Goal: Information Seeking & Learning: Learn about a topic

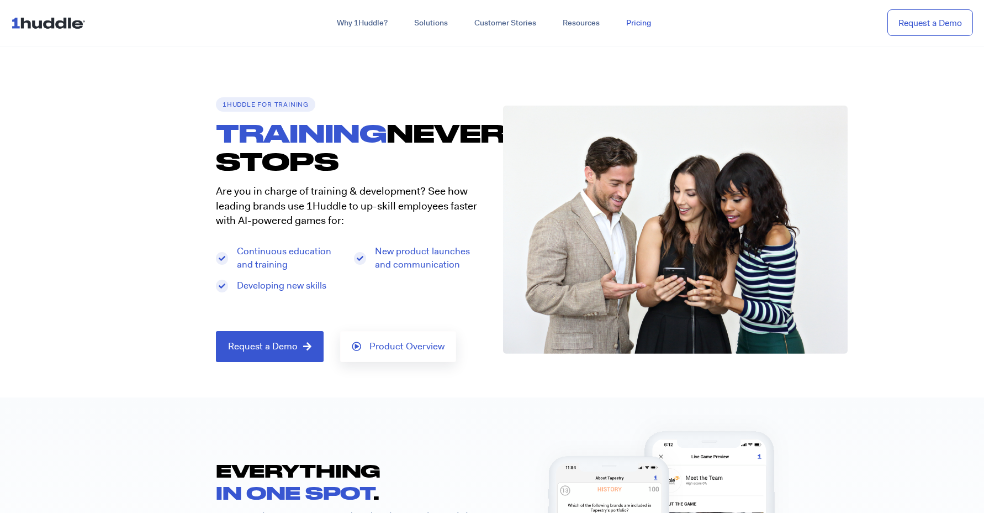
click at [640, 26] on link "Pricing" at bounding box center [638, 23] width 51 height 20
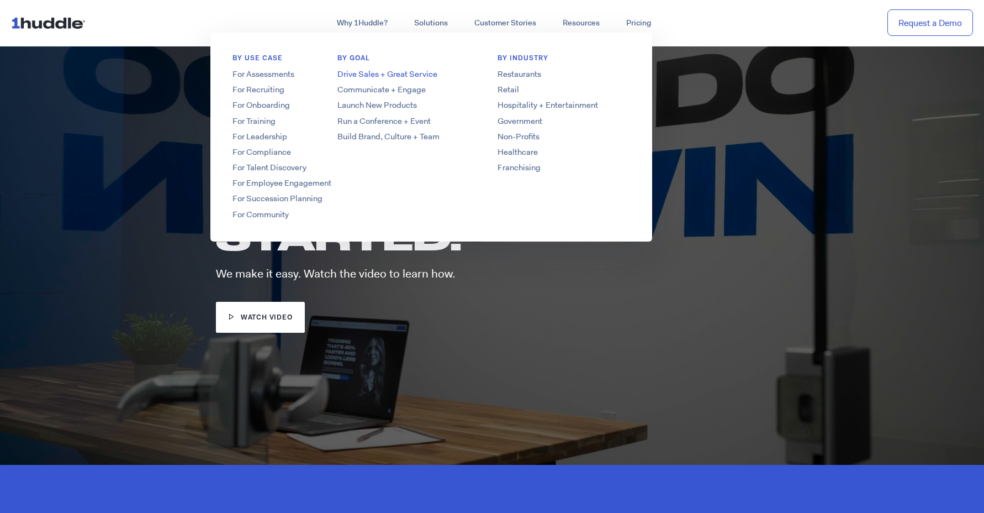
click at [421, 72] on link "Drive Sales + Great Service" at bounding box center [403, 74] width 177 height 12
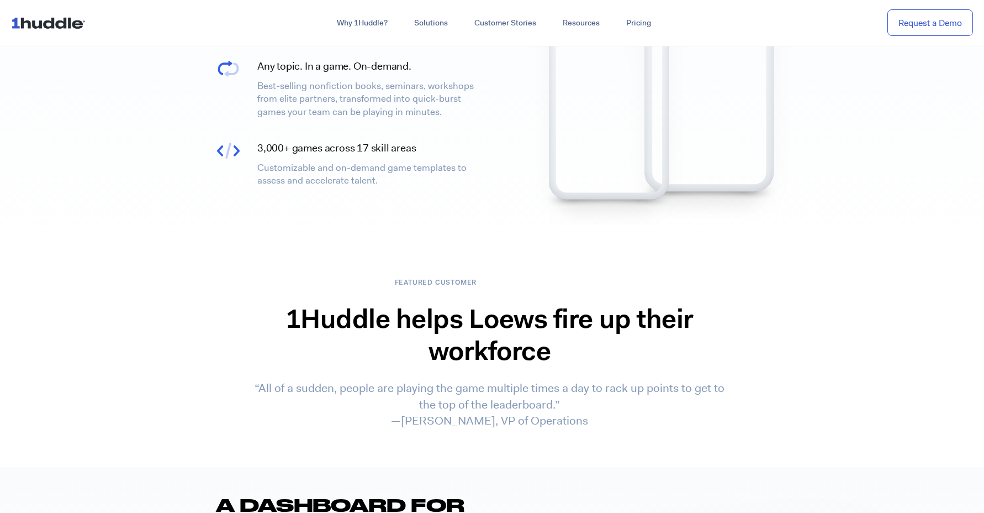
scroll to position [1781, 0]
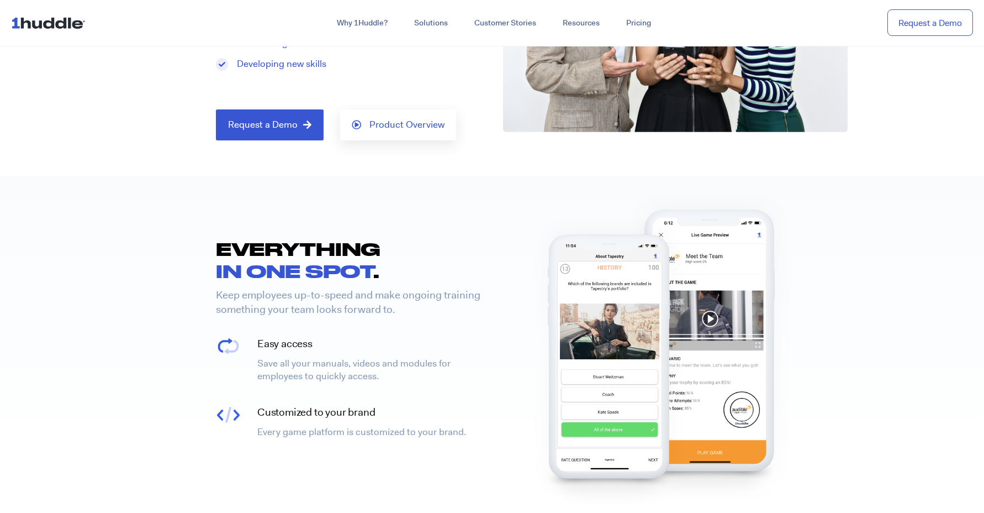
scroll to position [191, 0]
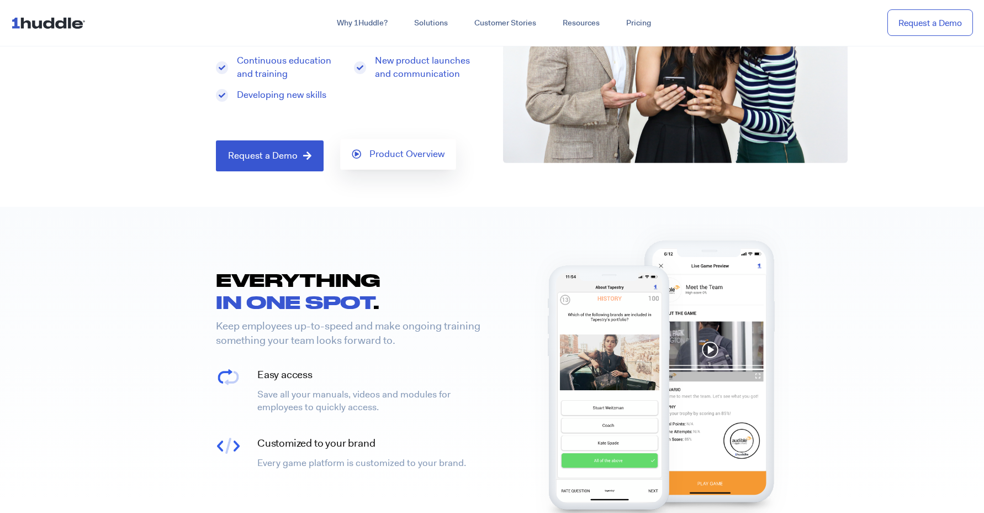
click at [428, 158] on link "Product Overview" at bounding box center [398, 154] width 116 height 31
